Goal: Check status

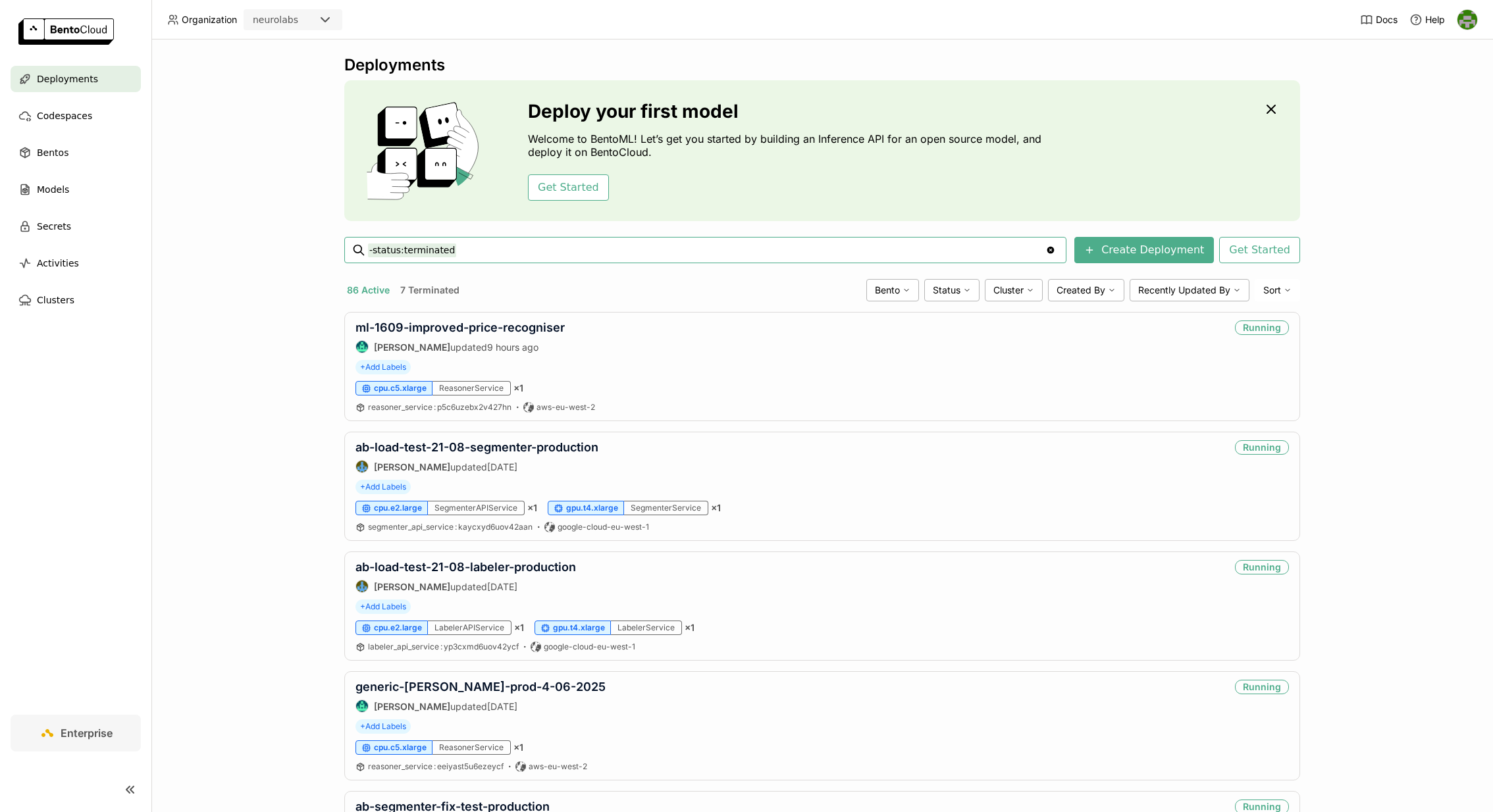
click at [488, 247] on input "-status:terminated" at bounding box center [706, 250] width 677 height 21
type input "coke-clip-labeller-2025-06-26- -status:terminated"
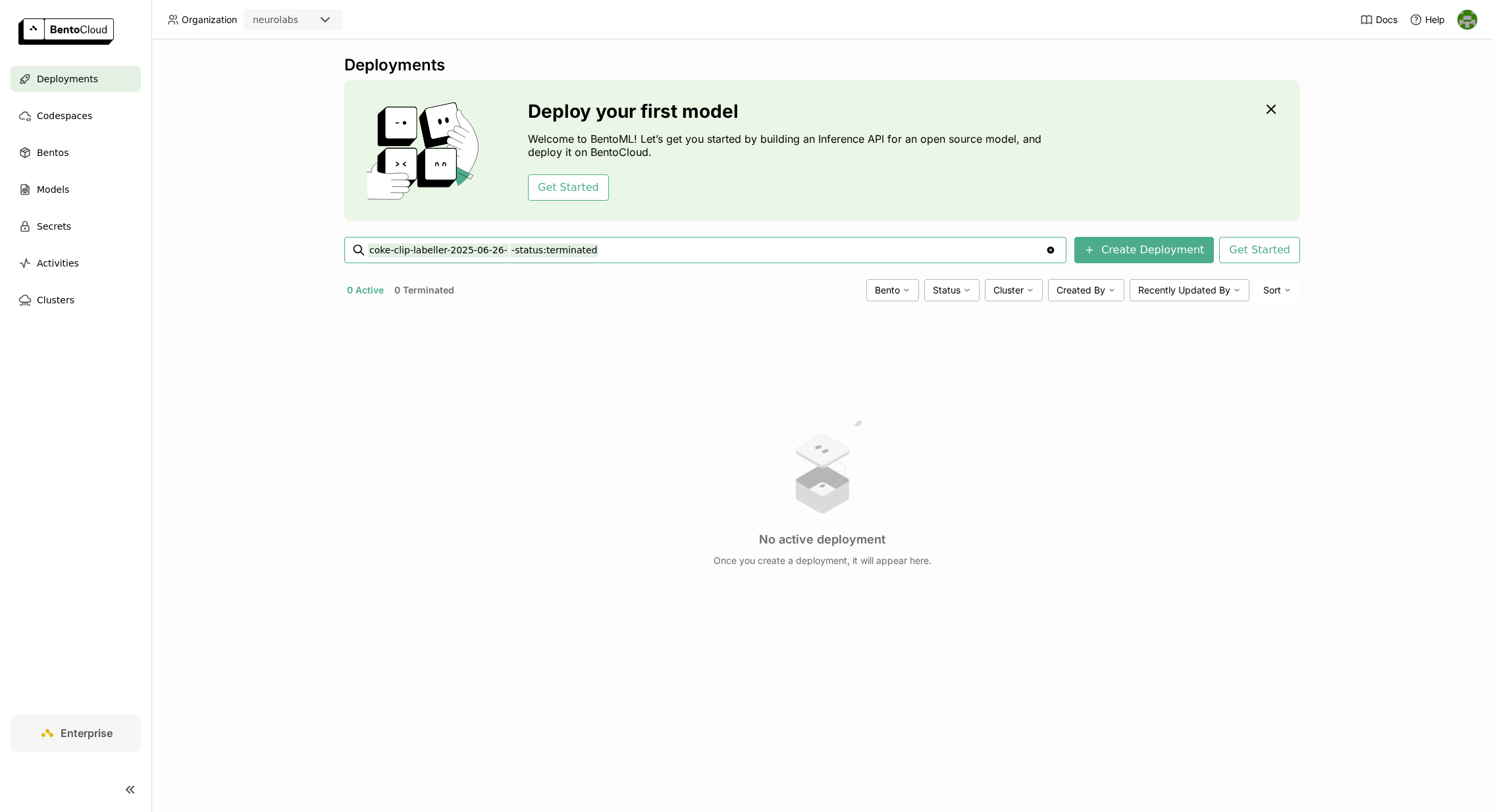
click at [512, 251] on input "coke-clip-labeller-2025-06-26- -status:terminated" at bounding box center [706, 250] width 677 height 21
type input "coke-clip-labeller-2025-06-26-"
click at [602, 249] on input "coke-clip-labeller-2025-06-26- -status:terminated" at bounding box center [706, 250] width 677 height 21
type input "coke-clip-labeller-2025-06-26"
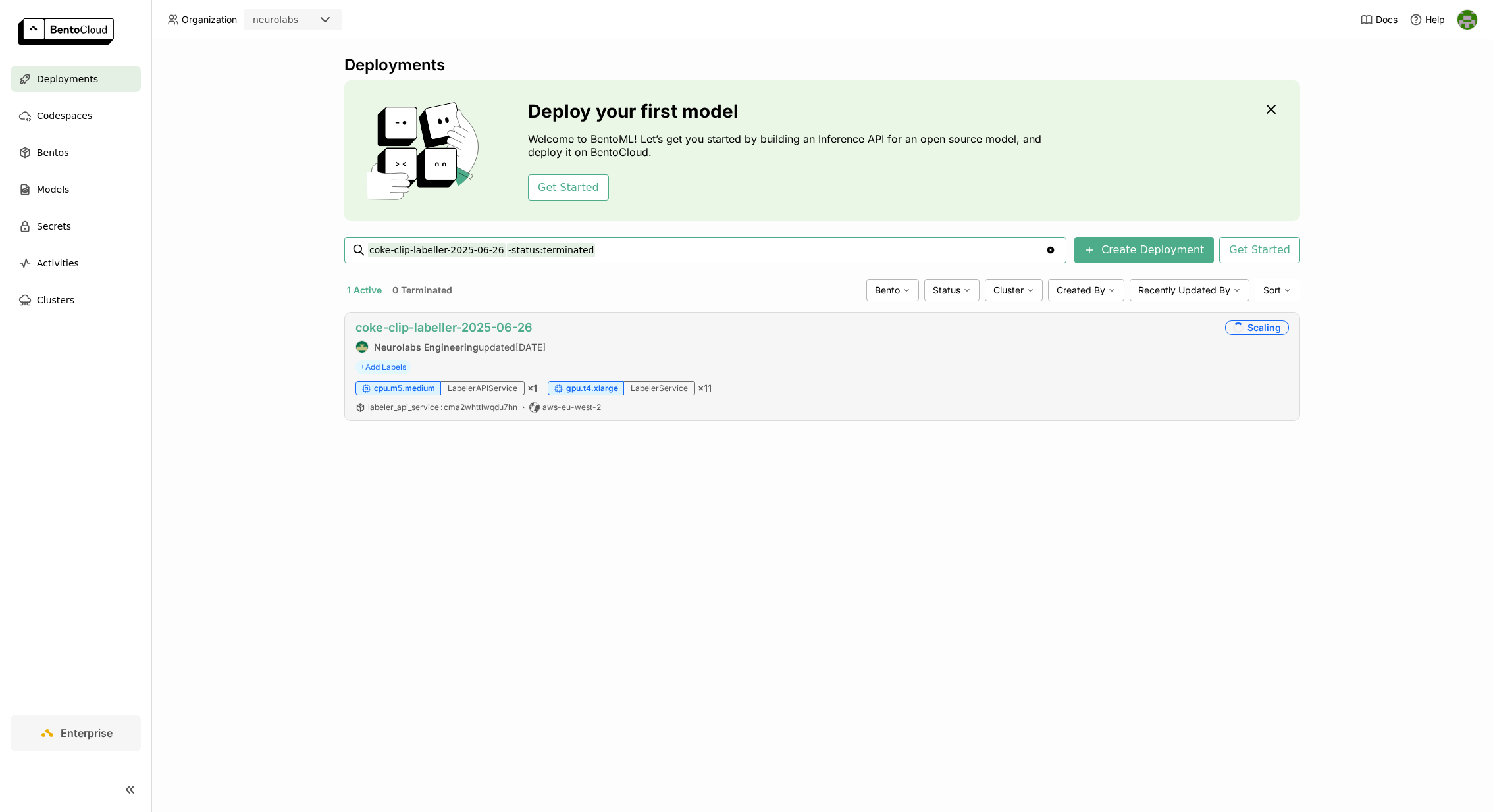
click at [506, 324] on link "coke-clip-labeller-2025-06-26" at bounding box center [444, 328] width 177 height 14
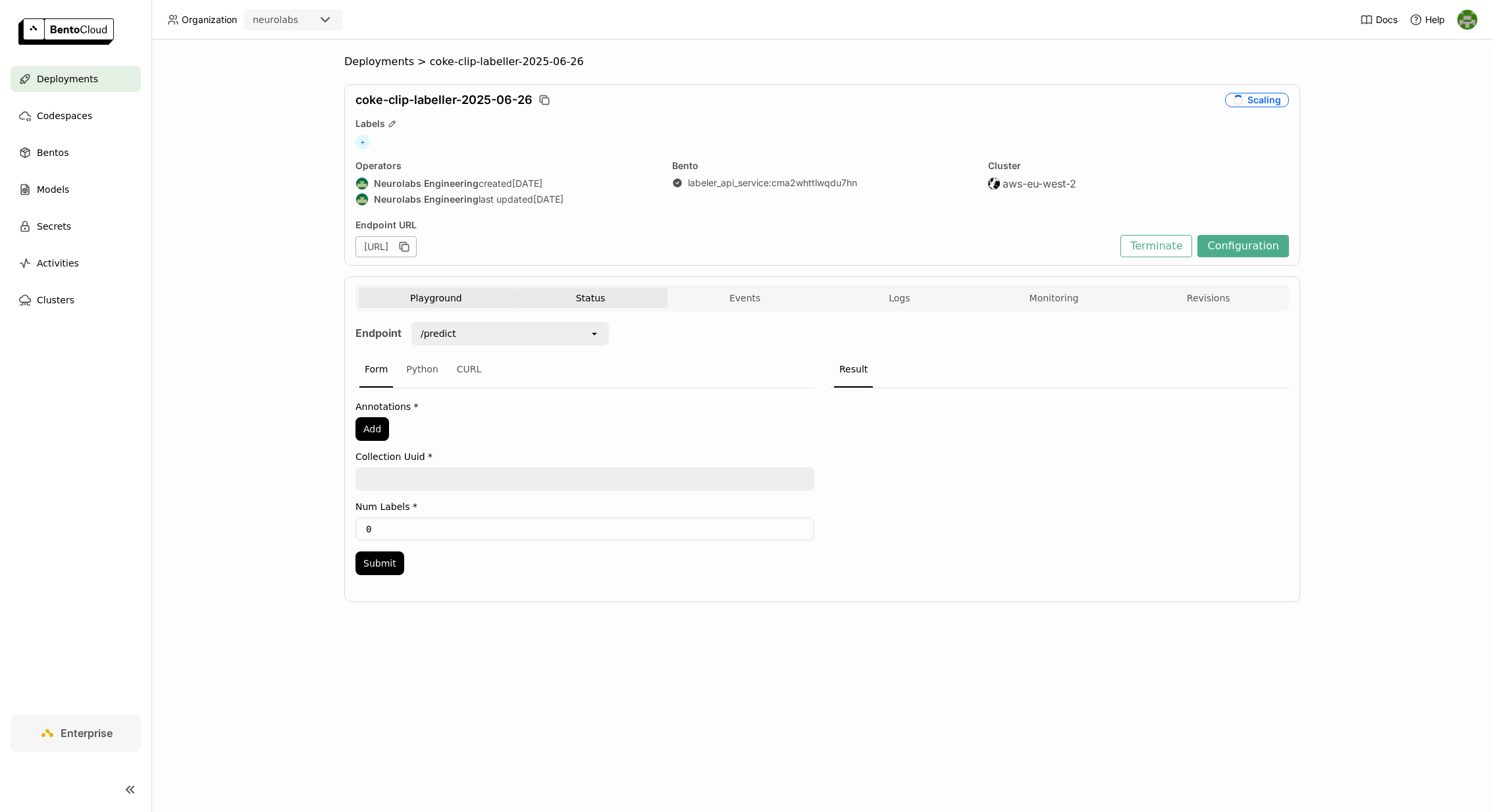
click at [576, 305] on button "Status" at bounding box center [590, 298] width 155 height 20
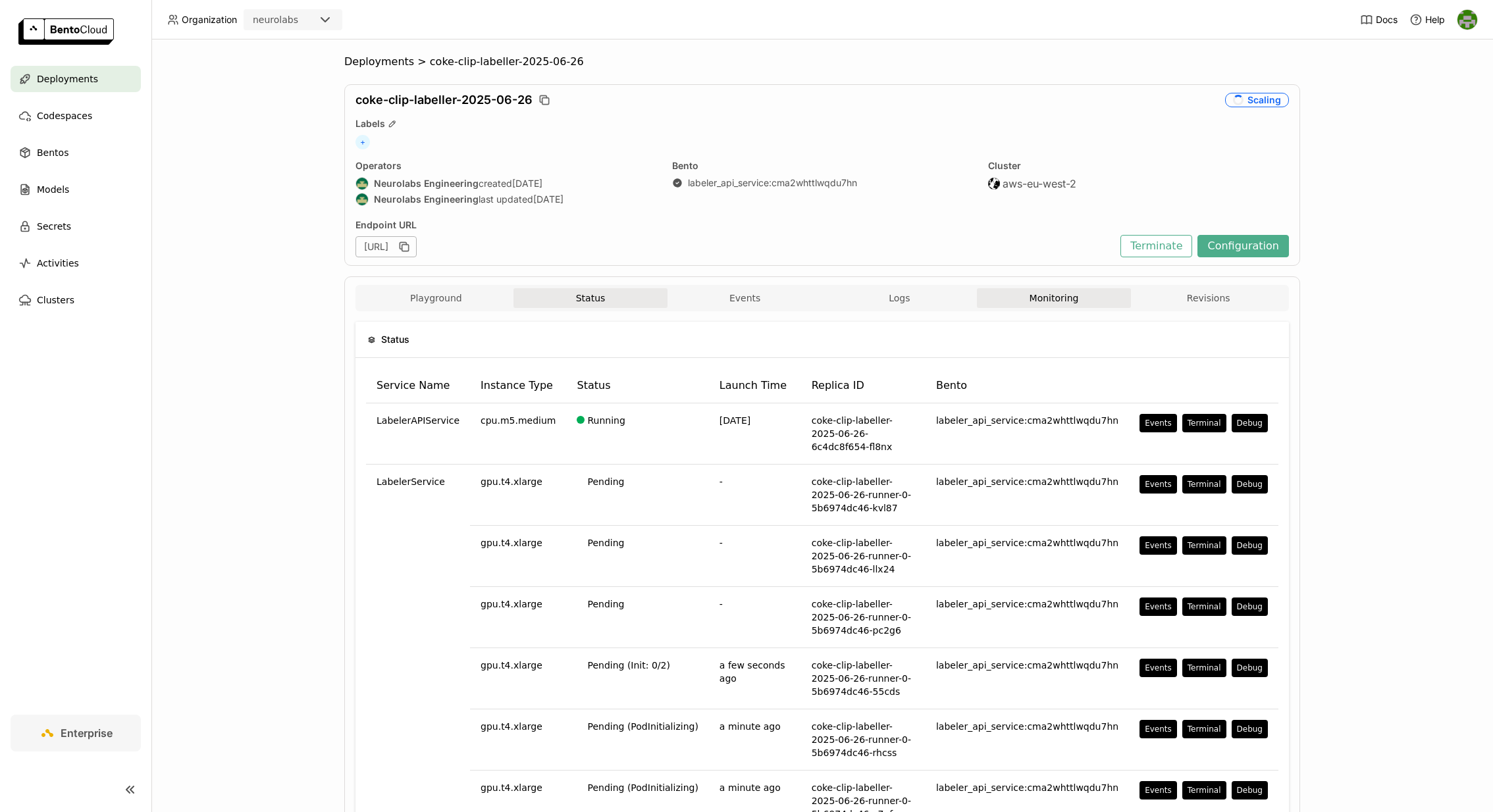
click at [1041, 296] on button "Monitoring" at bounding box center [1054, 298] width 155 height 20
